Goal: Check status: Check status

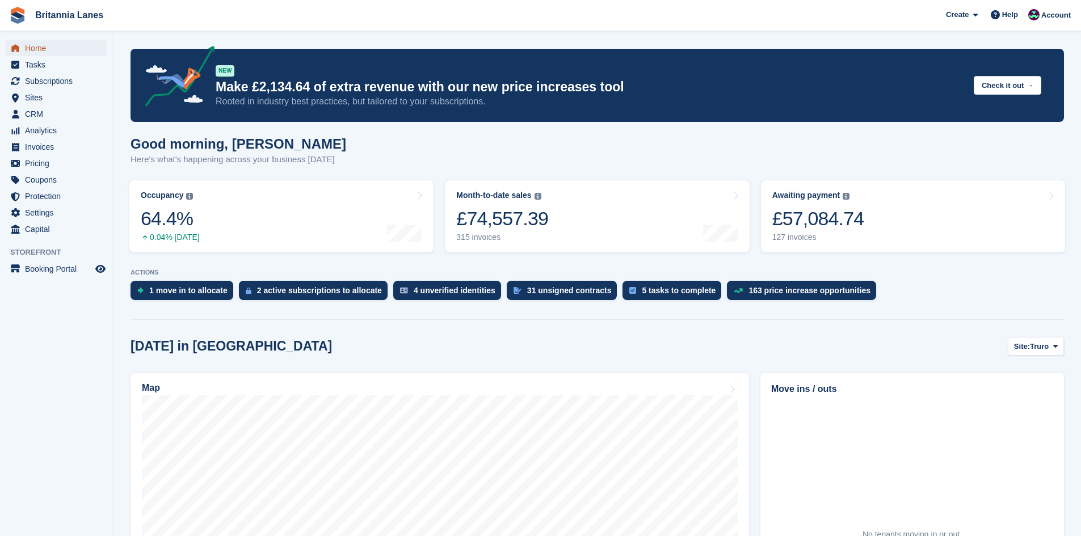
click at [13, 48] on icon "menu" at bounding box center [15, 47] width 8 height 7
click at [835, 216] on div "£57,084.74" at bounding box center [818, 218] width 92 height 23
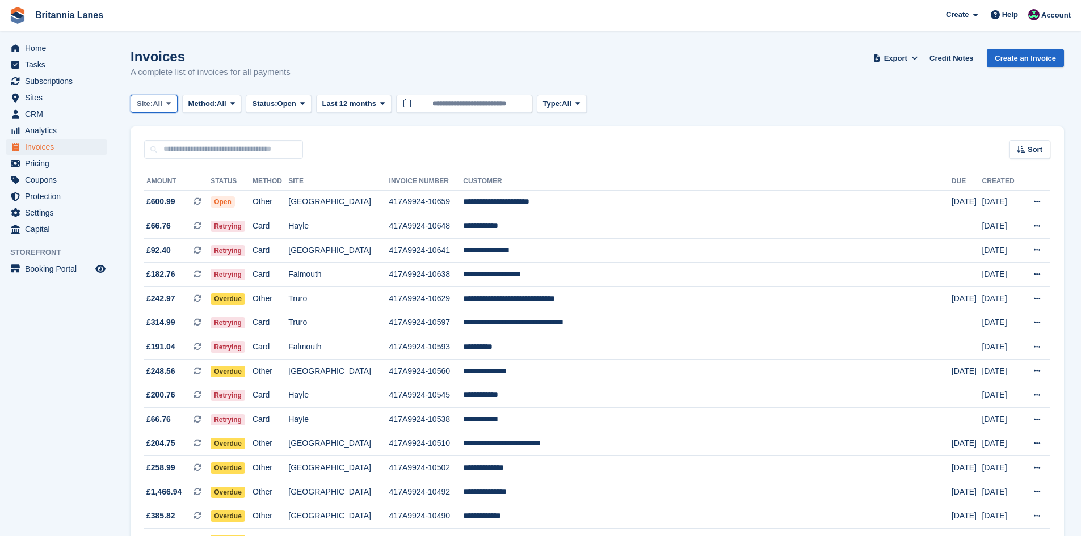
click at [158, 100] on span "All" at bounding box center [158, 103] width 10 height 11
click at [152, 153] on link "Truro" at bounding box center [187, 151] width 102 height 20
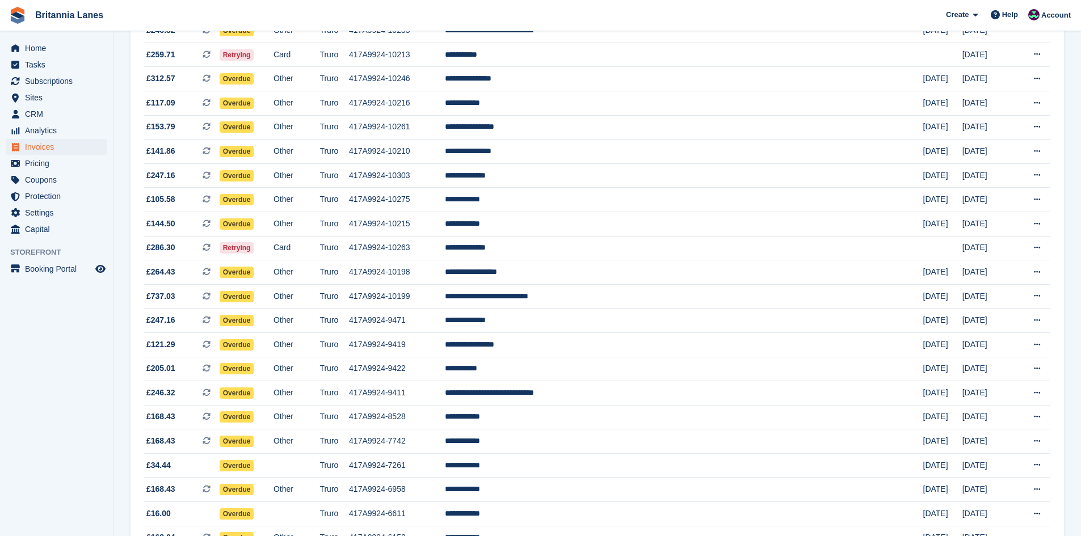
scroll to position [653, 0]
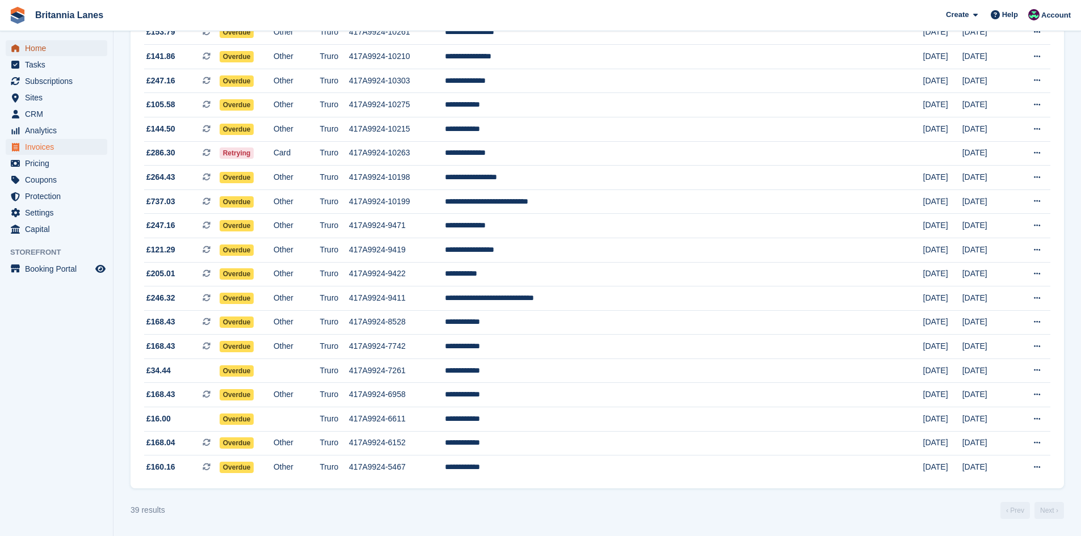
click at [41, 49] on span "Home" at bounding box center [59, 48] width 68 height 16
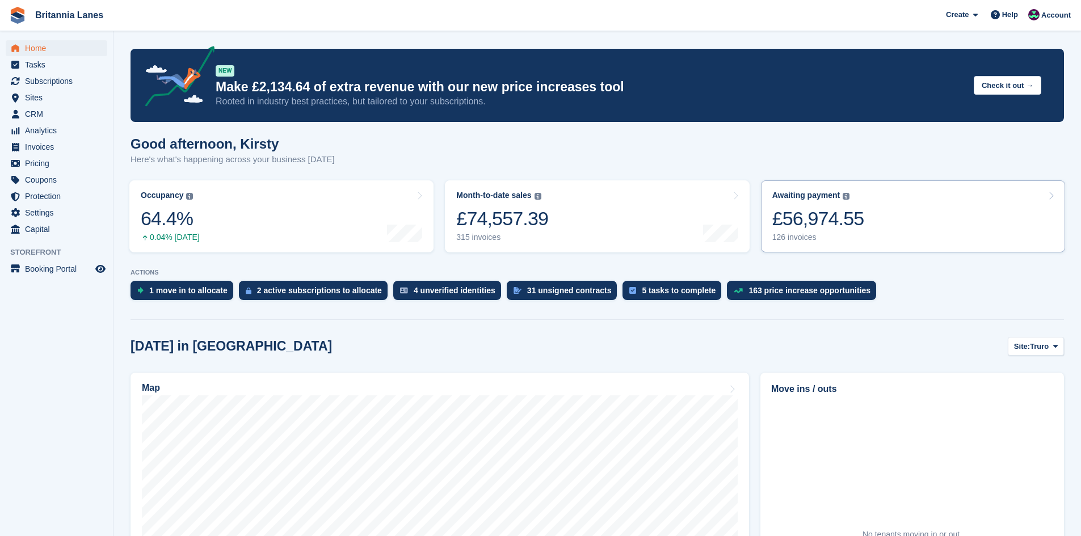
click at [910, 220] on link "Awaiting payment The total outstanding balance on all open invoices. £56,974.55…" at bounding box center [913, 216] width 304 height 72
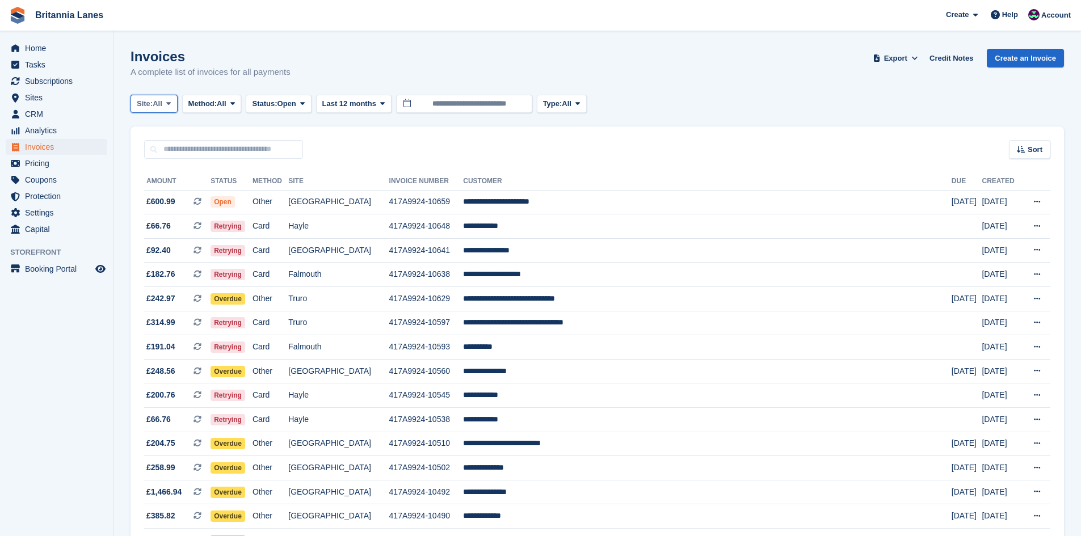
click at [152, 101] on span "Site:" at bounding box center [145, 103] width 16 height 11
click at [162, 142] on link "Truro" at bounding box center [187, 151] width 102 height 20
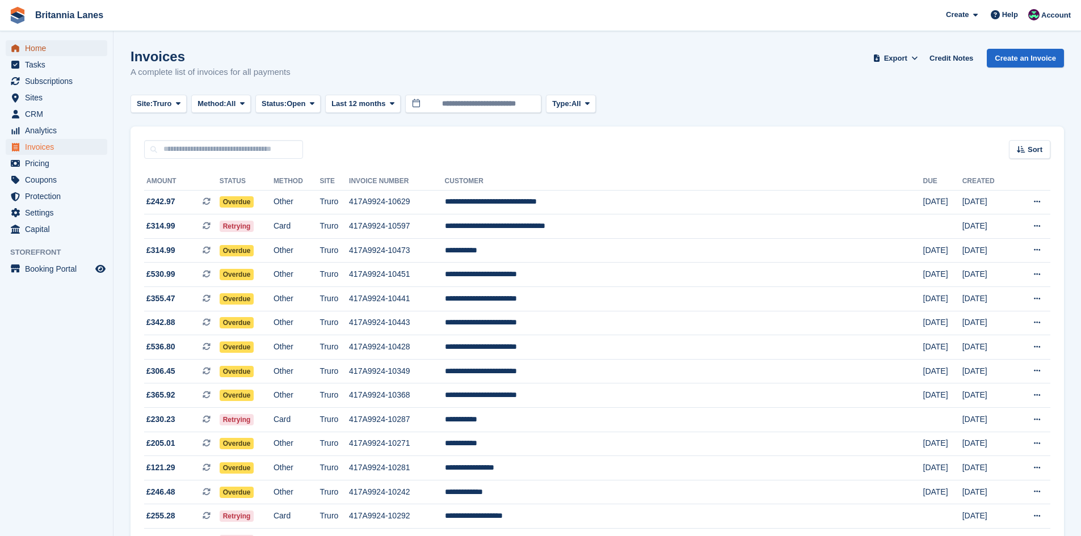
click at [48, 47] on span "Home" at bounding box center [59, 48] width 68 height 16
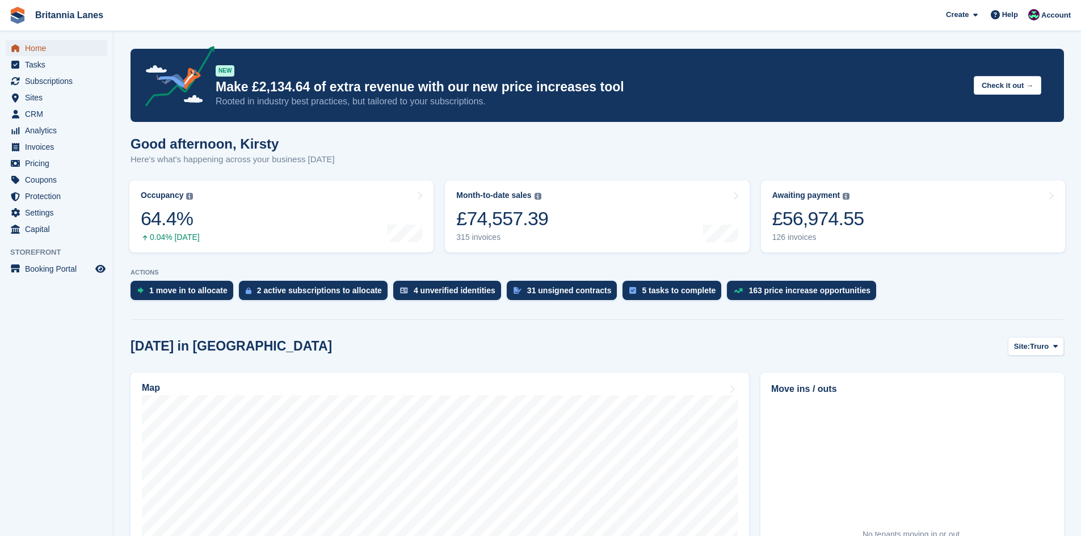
click at [49, 53] on span "Home" at bounding box center [59, 48] width 68 height 16
